Goal: Information Seeking & Learning: Learn about a topic

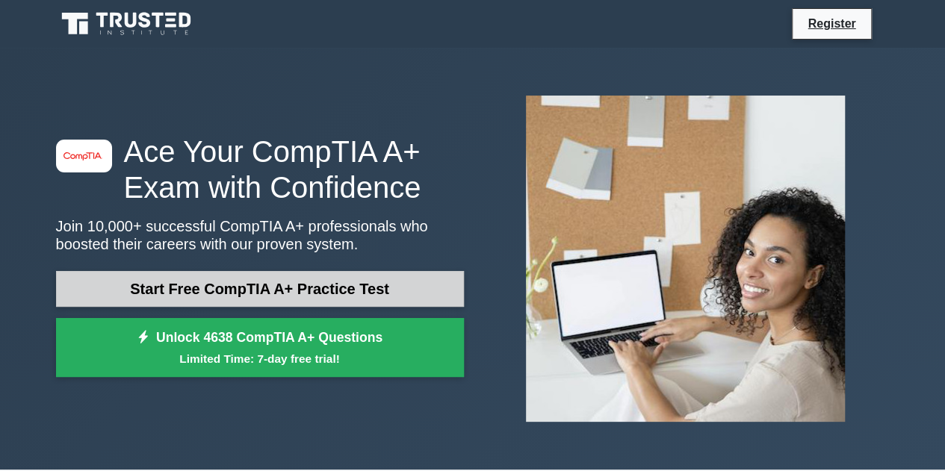
click at [252, 294] on link "Start Free CompTIA A+ Practice Test" at bounding box center [260, 289] width 408 height 36
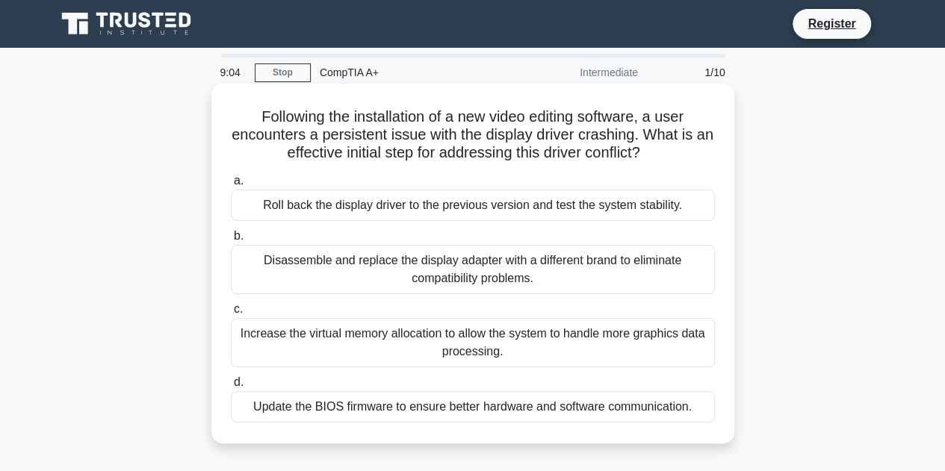
click at [403, 201] on div "Roll back the display driver to the previous version and test the system stabil…" at bounding box center [473, 205] width 484 height 31
click at [231, 186] on input "a. Roll back the display driver to the previous version and test the system sta…" at bounding box center [231, 181] width 0 height 10
